Goal: Task Accomplishment & Management: Use online tool/utility

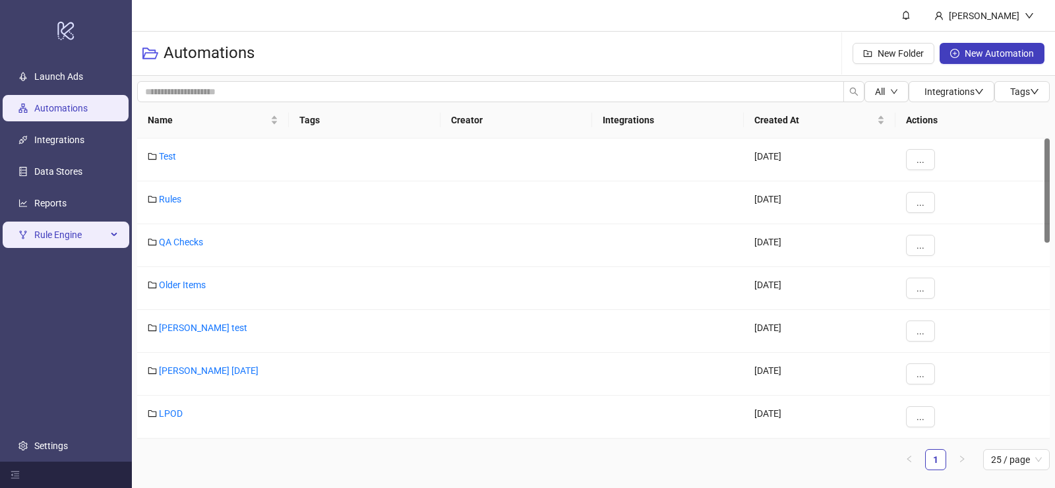
click at [90, 236] on span "Rule Engine" at bounding box center [70, 234] width 73 height 26
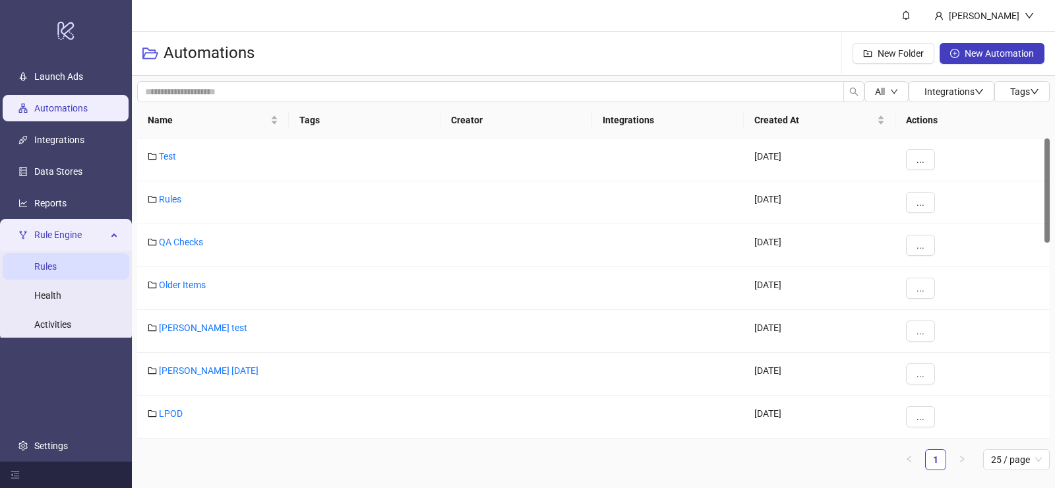
click at [57, 266] on link "Rules" at bounding box center [45, 266] width 22 height 11
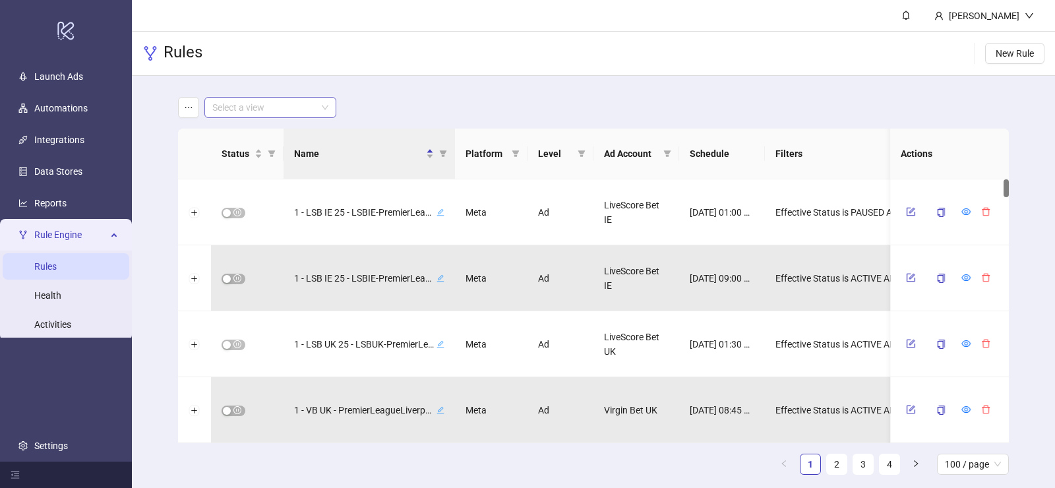
click at [312, 105] on input "search" at bounding box center [264, 108] width 104 height 20
click at [251, 132] on div "LiveScore Bet IE" at bounding box center [270, 134] width 111 height 15
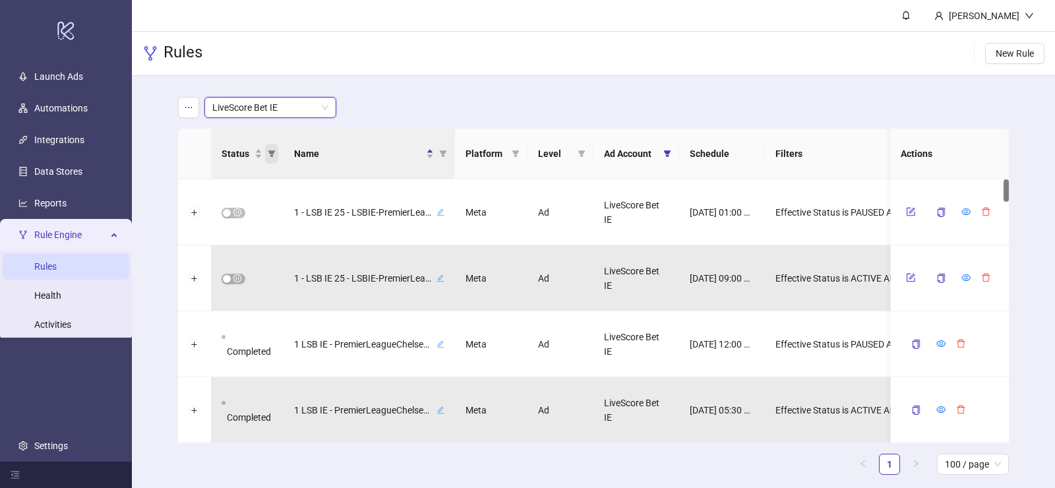
click at [272, 152] on icon "filter" at bounding box center [271, 153] width 7 height 7
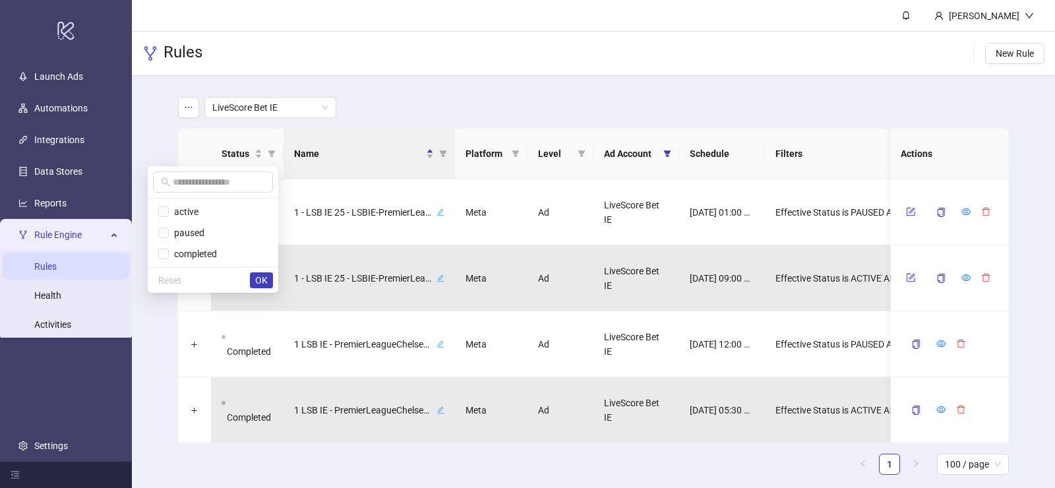
click at [376, 87] on main "LiveScore Bet IE Status Name Platform Level Ad Account Schedule Filters Is Eval…" at bounding box center [593, 291] width 852 height 430
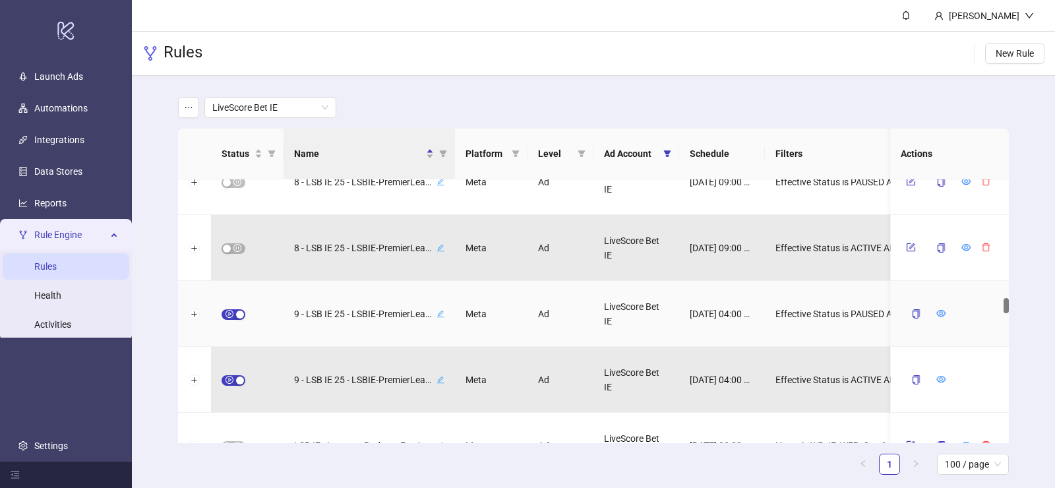
scroll to position [2000, 0]
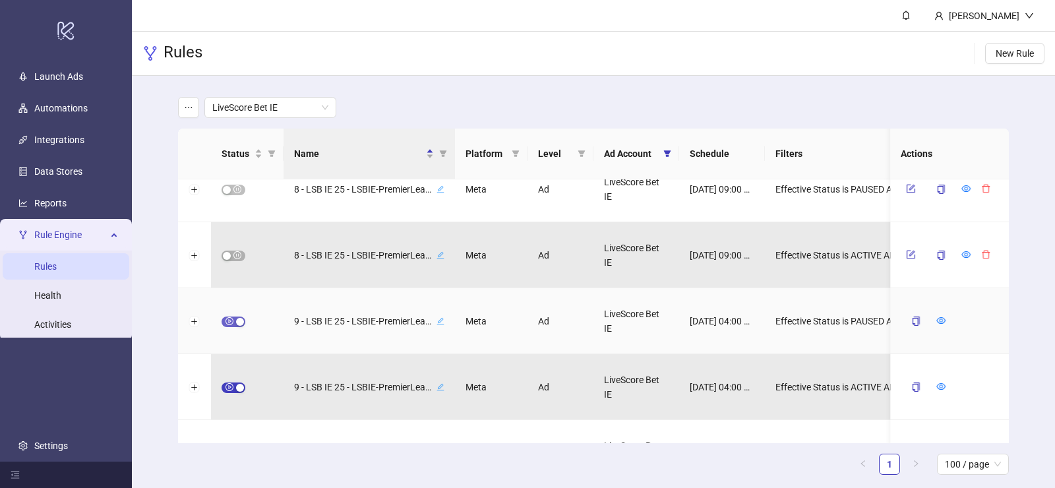
click at [235, 320] on button "button" at bounding box center [233, 321] width 24 height 11
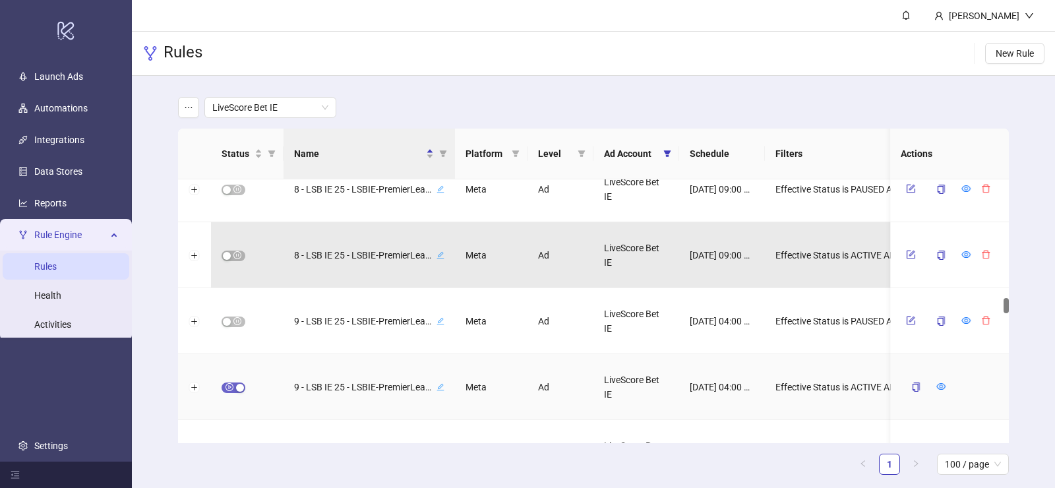
click at [228, 390] on span "button" at bounding box center [233, 387] width 24 height 11
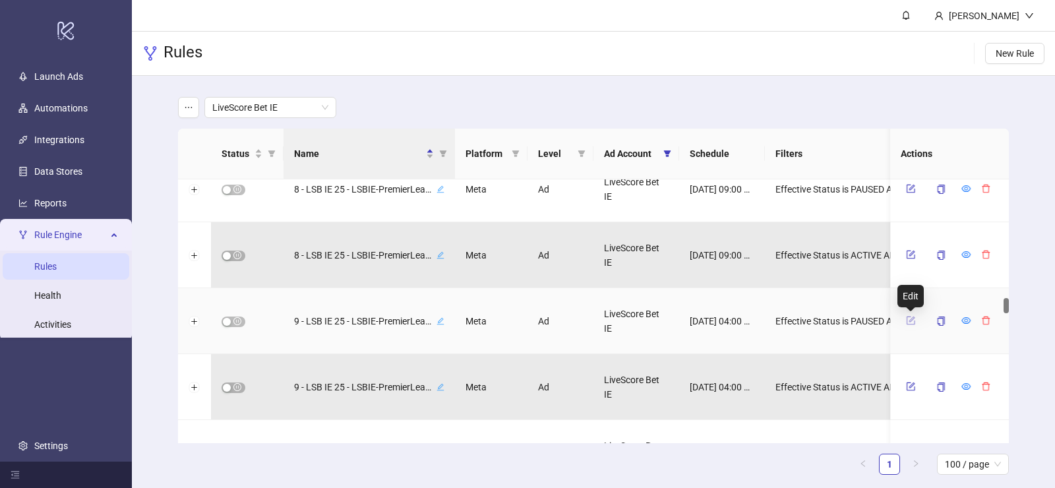
click at [907, 319] on icon "form" at bounding box center [910, 320] width 9 height 9
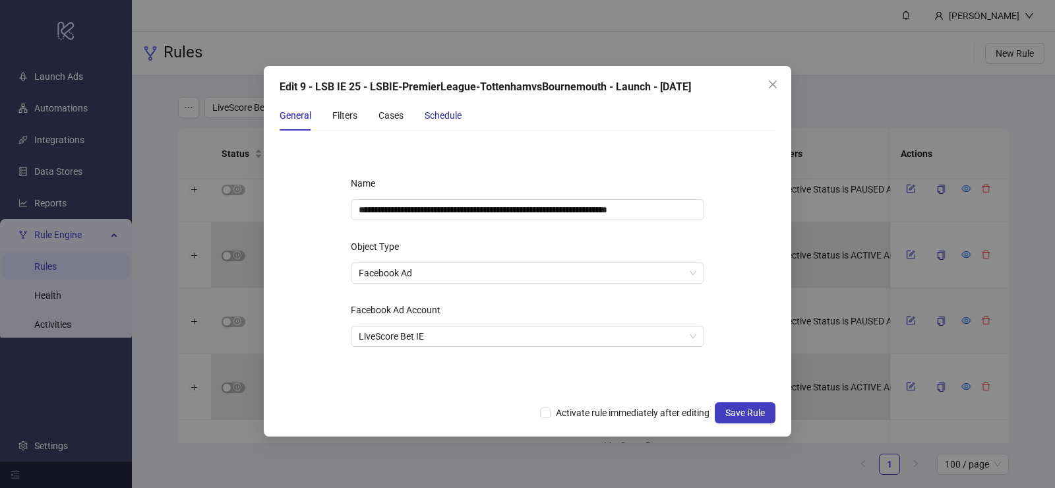
click at [429, 119] on div "Schedule" at bounding box center [442, 115] width 37 height 15
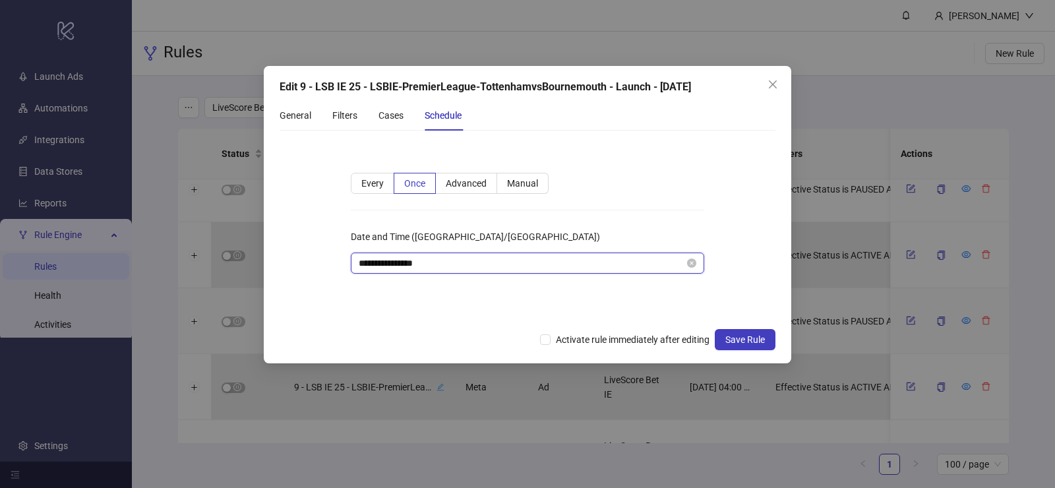
click at [434, 260] on input "**********" at bounding box center [522, 263] width 326 height 15
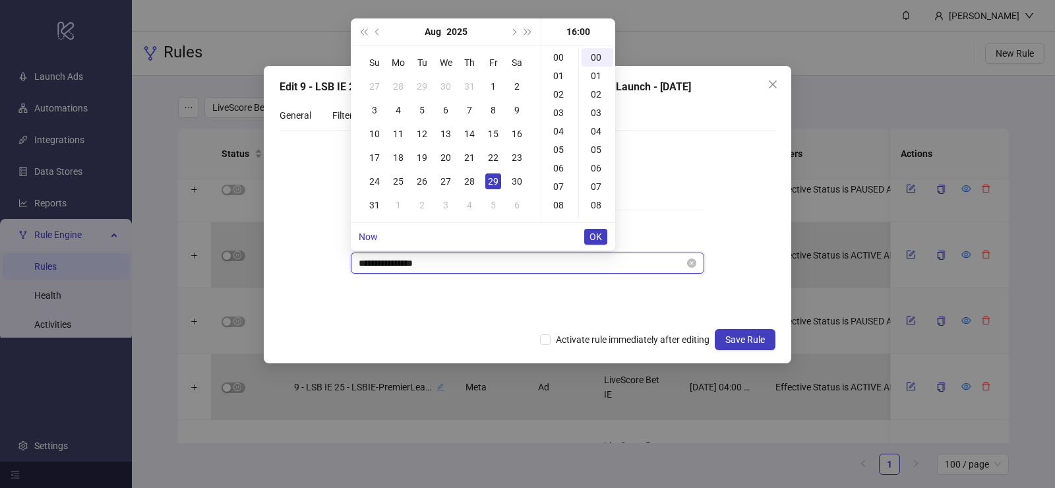
scroll to position [295, 0]
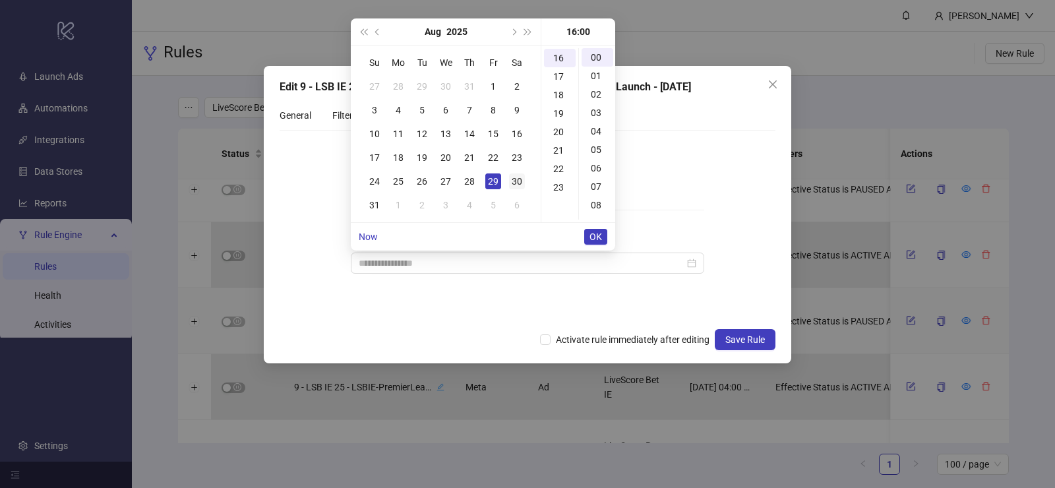
click at [512, 185] on div "30" at bounding box center [517, 181] width 16 height 16
click at [556, 61] on div "00" at bounding box center [560, 57] width 32 height 18
type input "**********"
click at [598, 236] on span "OK" at bounding box center [595, 236] width 13 height 11
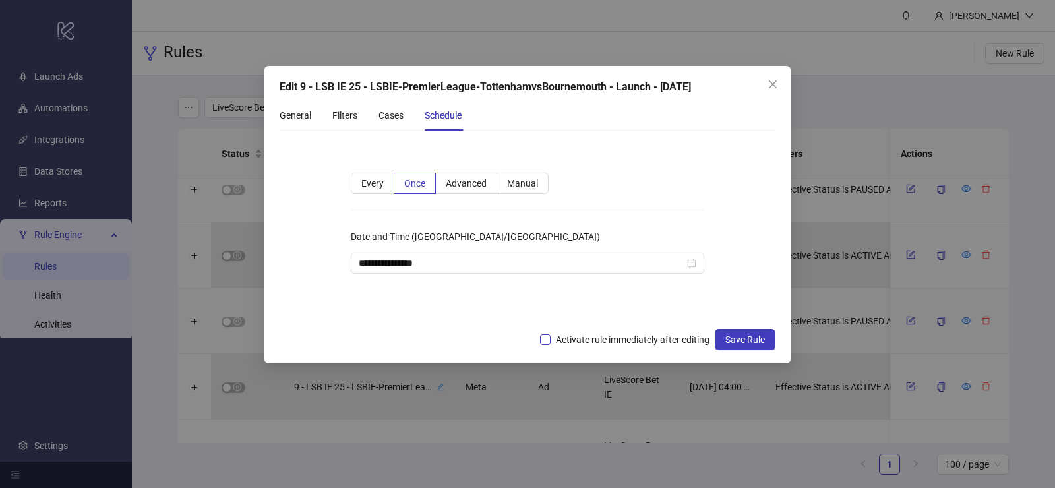
click at [556, 334] on span "Activate rule immediately after editing" at bounding box center [632, 339] width 164 height 15
click at [733, 337] on span "Save Rule" at bounding box center [745, 339] width 40 height 11
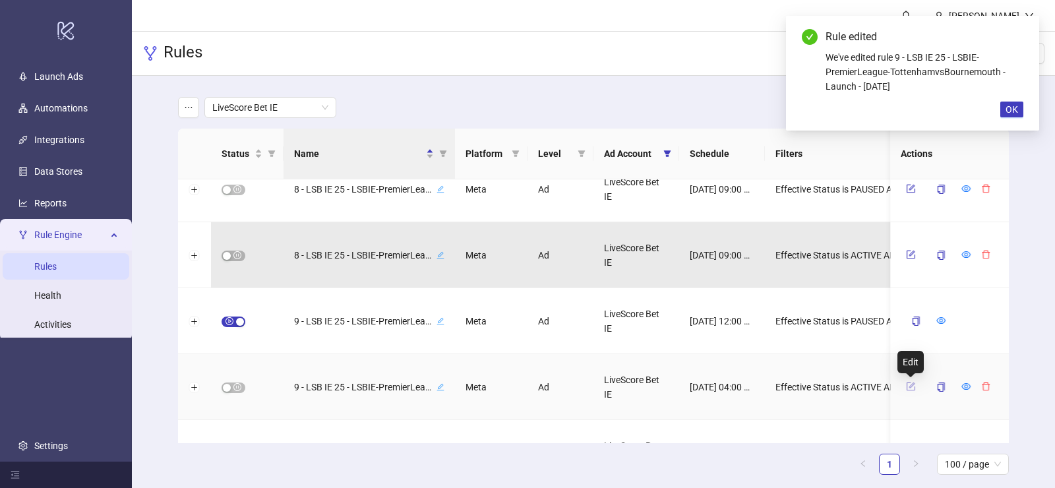
click at [909, 384] on icon "form" at bounding box center [910, 386] width 9 height 9
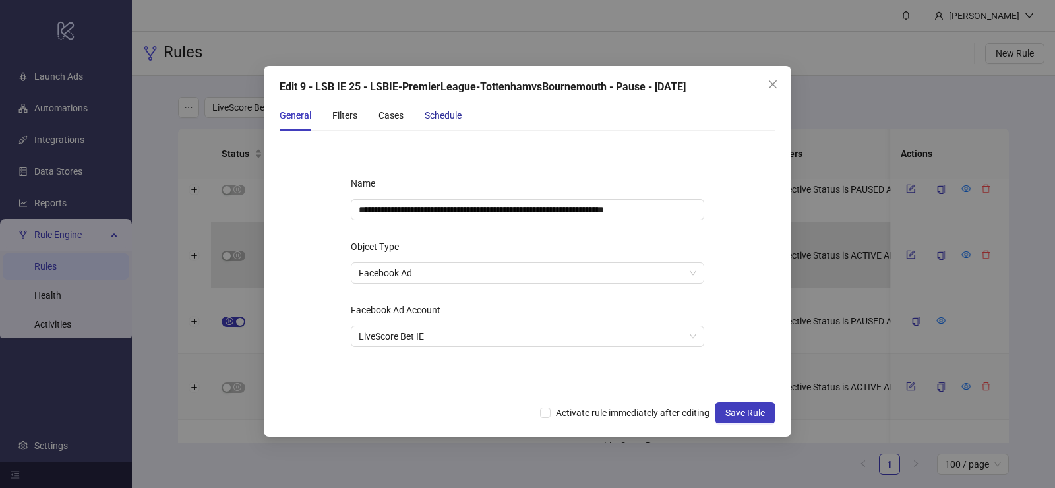
click at [444, 119] on div "Schedule" at bounding box center [442, 115] width 37 height 15
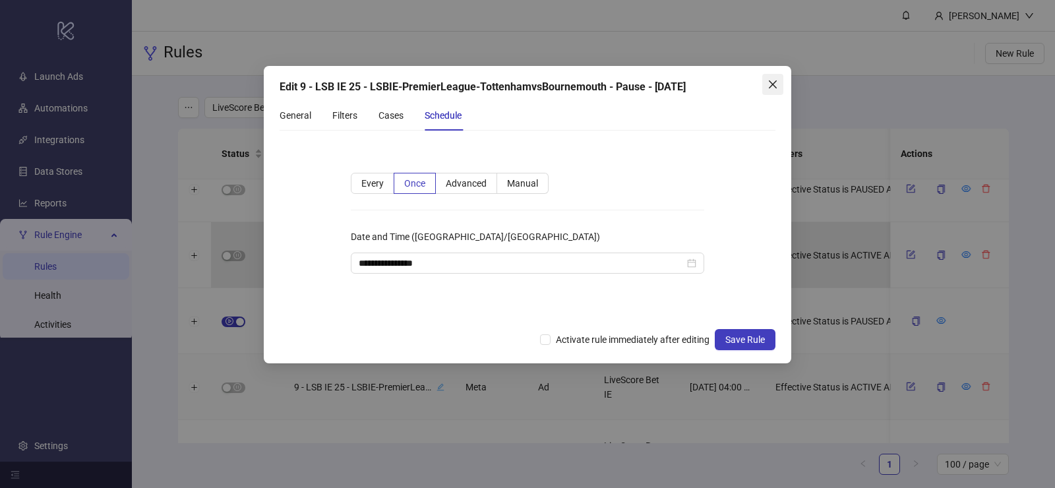
click at [774, 86] on icon "close" at bounding box center [773, 84] width 8 height 8
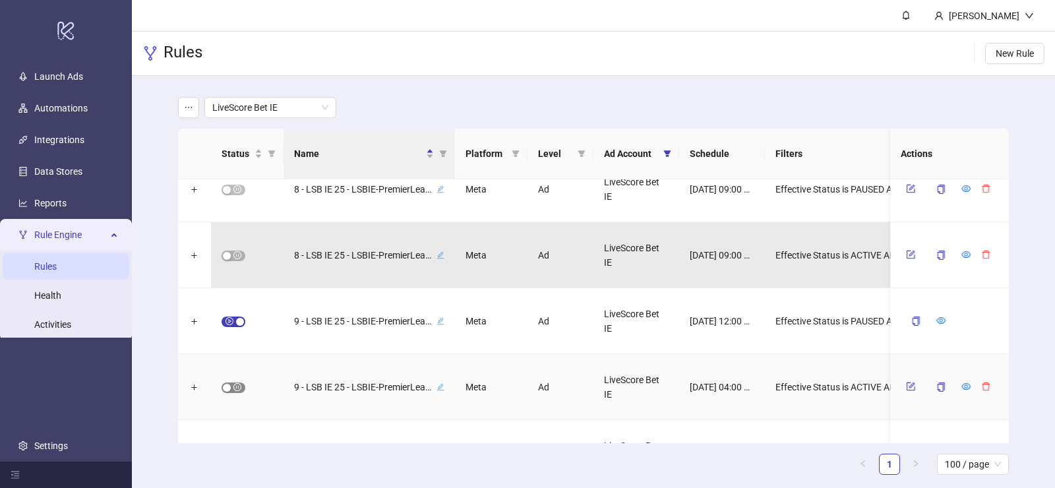
click at [223, 384] on div "button" at bounding box center [227, 388] width 8 height 8
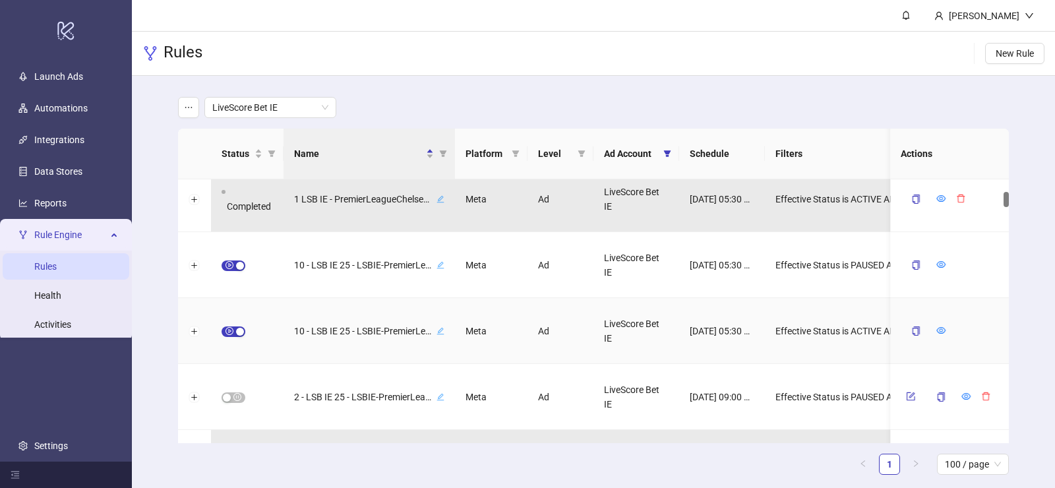
scroll to position [212, 0]
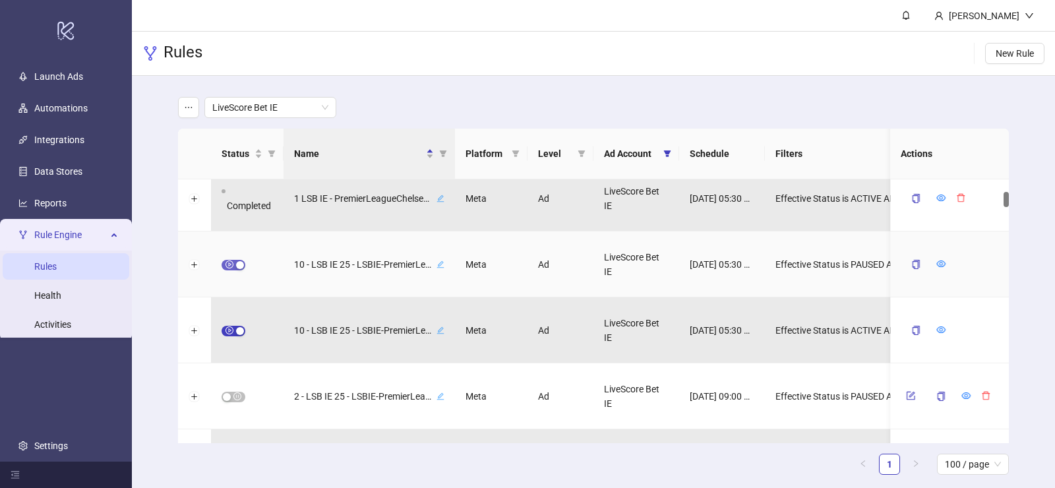
click at [228, 261] on span "button" at bounding box center [233, 265] width 24 height 11
click at [908, 263] on icon "form" at bounding box center [910, 263] width 9 height 9
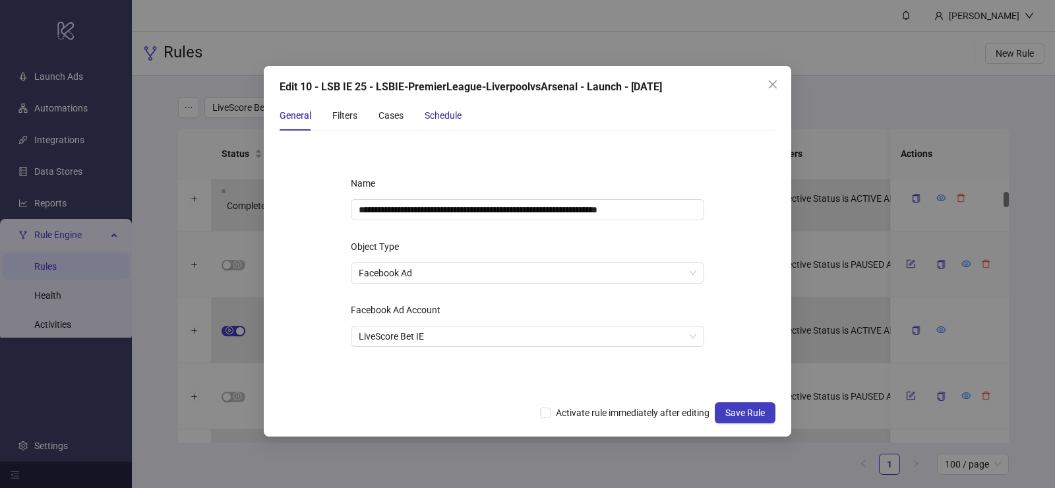
click at [455, 119] on div "Schedule" at bounding box center [442, 115] width 37 height 15
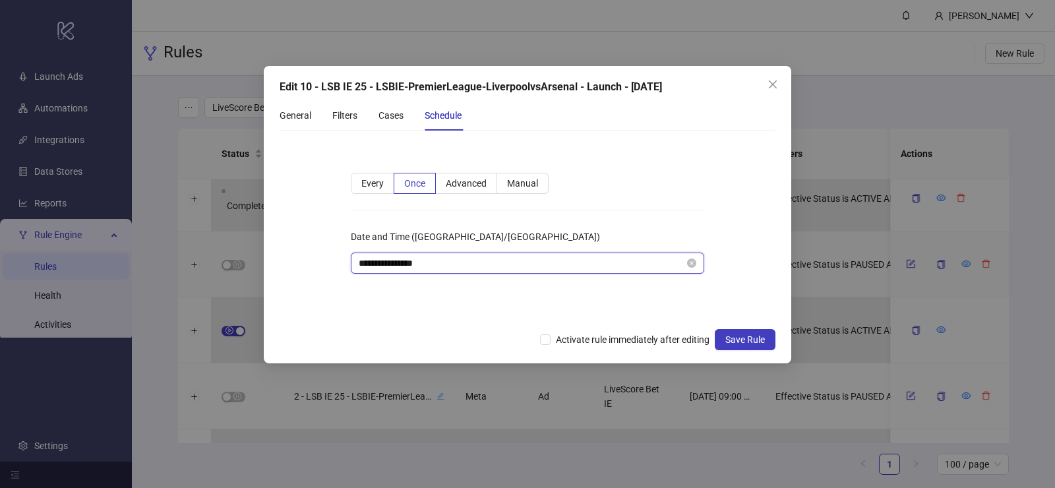
click at [461, 267] on input "**********" at bounding box center [522, 263] width 326 height 15
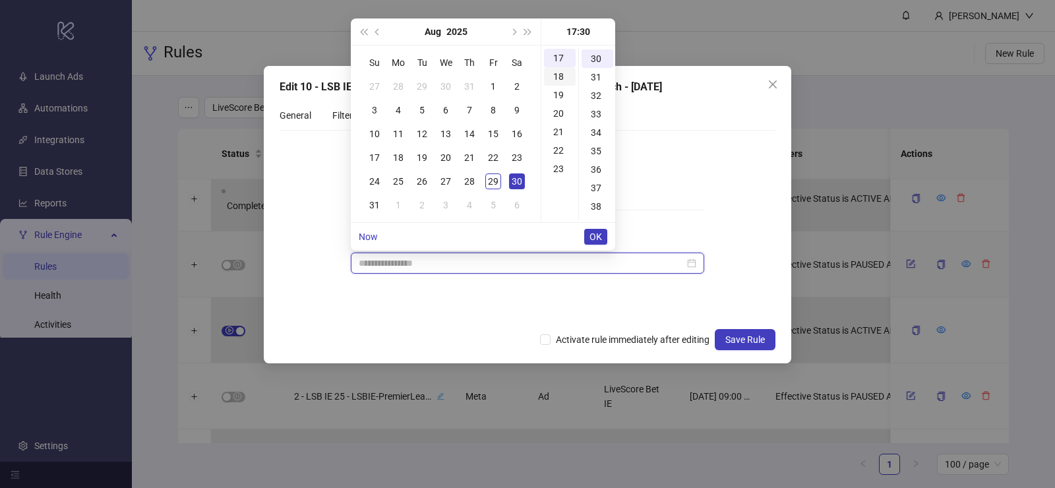
scroll to position [0, 0]
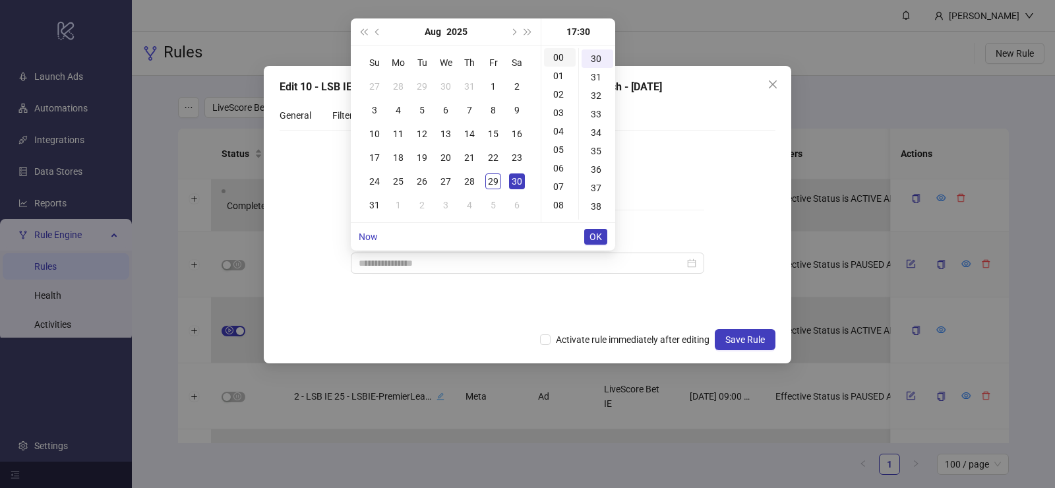
click at [557, 57] on div "00" at bounding box center [560, 57] width 32 height 18
click at [594, 52] on div "00" at bounding box center [597, 57] width 32 height 18
click at [372, 204] on div "31" at bounding box center [374, 205] width 16 height 16
type input "**********"
click at [593, 233] on span "OK" at bounding box center [595, 236] width 13 height 11
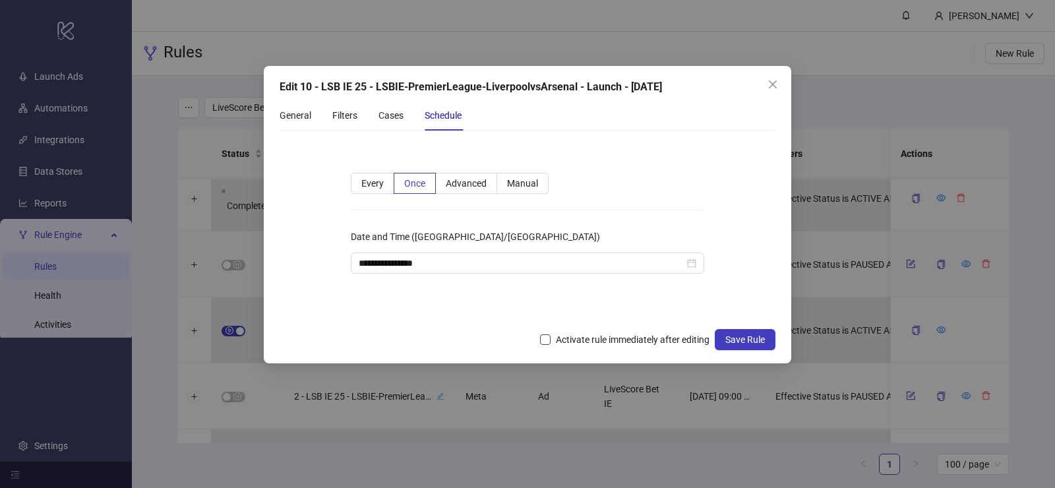
click at [568, 339] on span "Activate rule immediately after editing" at bounding box center [632, 339] width 164 height 15
click at [745, 338] on span "Save Rule" at bounding box center [745, 339] width 40 height 11
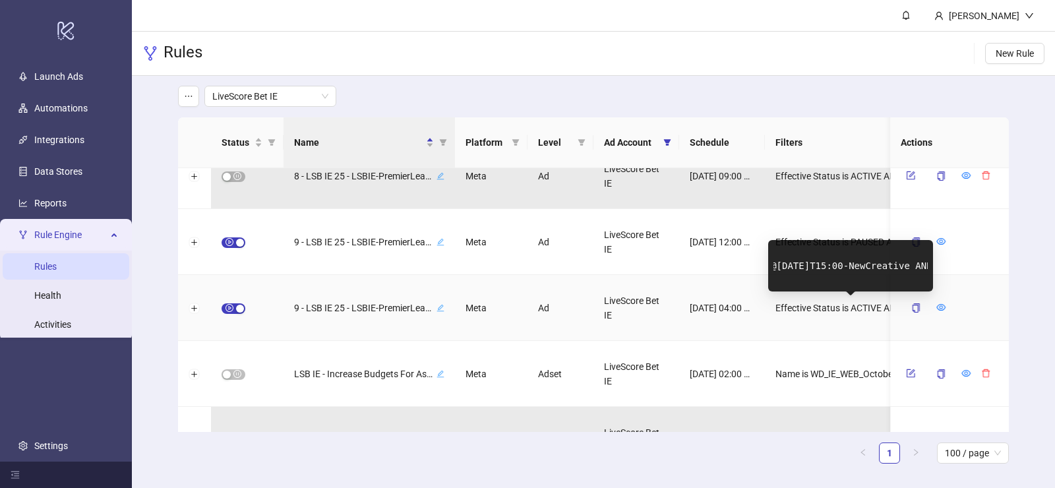
scroll to position [0, 512]
